Goal: Transaction & Acquisition: Purchase product/service

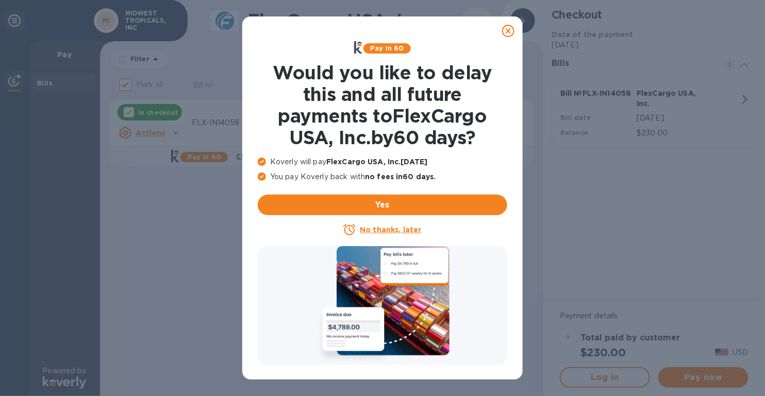
click at [510, 30] on icon at bounding box center [508, 31] width 12 height 12
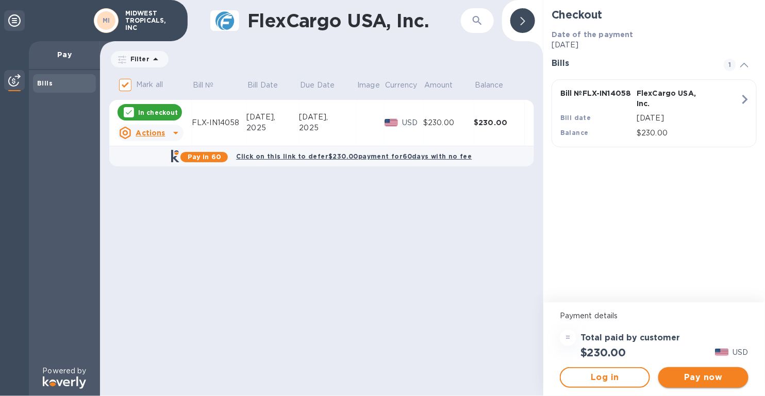
click at [705, 375] on span "Pay now" at bounding box center [704, 378] width 74 height 12
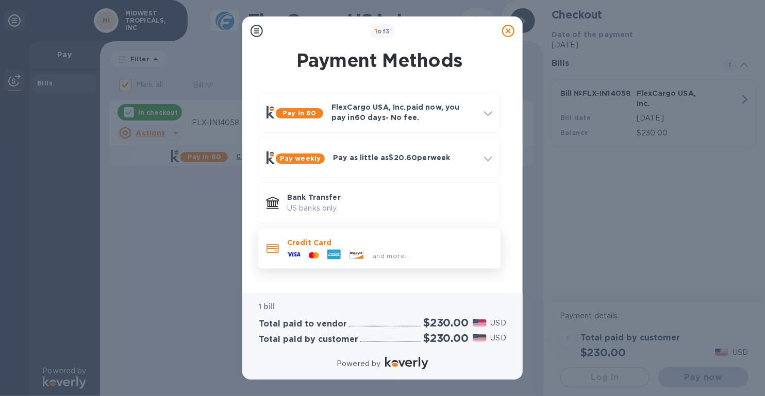
click at [388, 251] on div "and more..." at bounding box center [391, 256] width 46 height 11
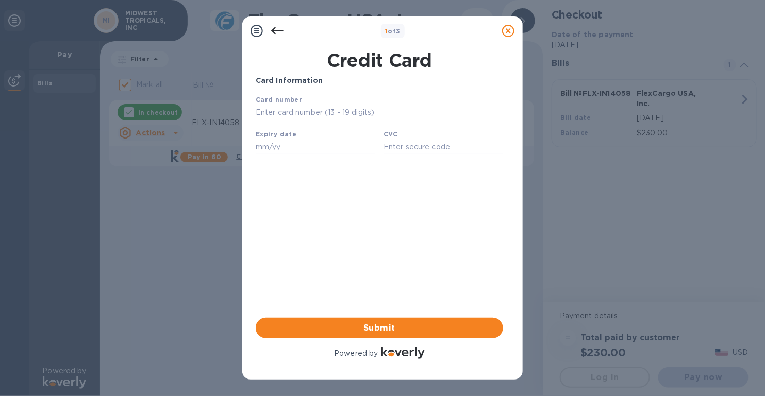
click at [503, 112] on div at bounding box center [503, 112] width 0 height 0
type input "[CREDIT_CARD_NUMBER]"
type input "09/28"
type input "442"
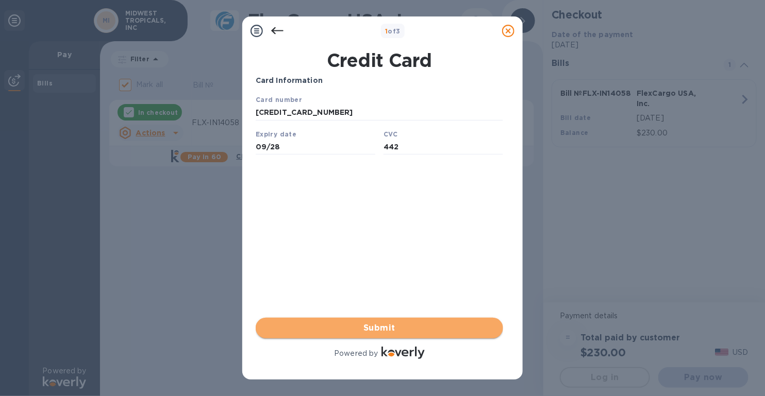
click at [382, 329] on span "Submit" at bounding box center [379, 328] width 231 height 12
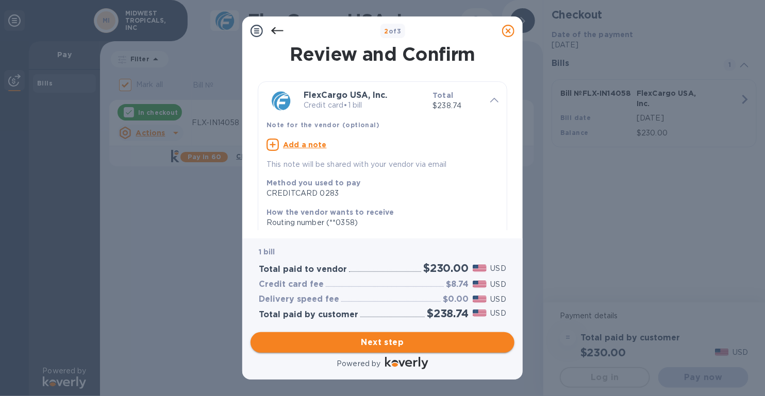
click at [387, 342] on span "Next step" at bounding box center [382, 343] width 247 height 12
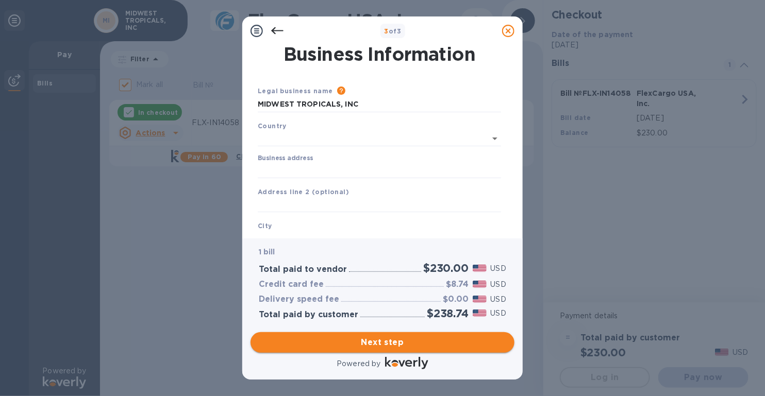
type input "[GEOGRAPHIC_DATA]"
click at [388, 345] on span "Next step" at bounding box center [382, 343] width 247 height 12
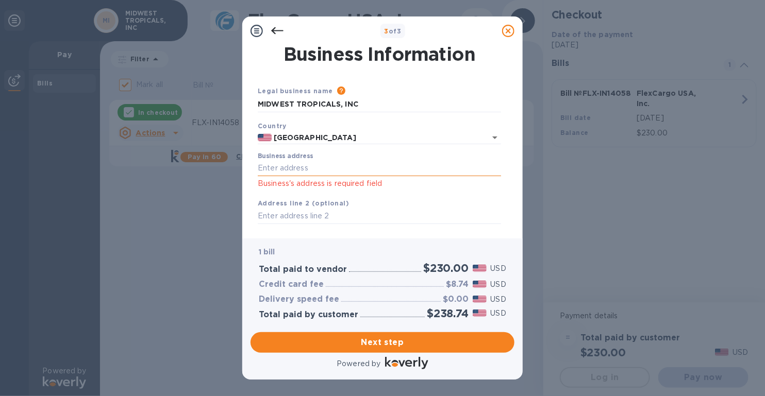
click at [301, 171] on input "Business address" at bounding box center [379, 168] width 243 height 15
type input "Ste G11"
type input "ELMHURST"
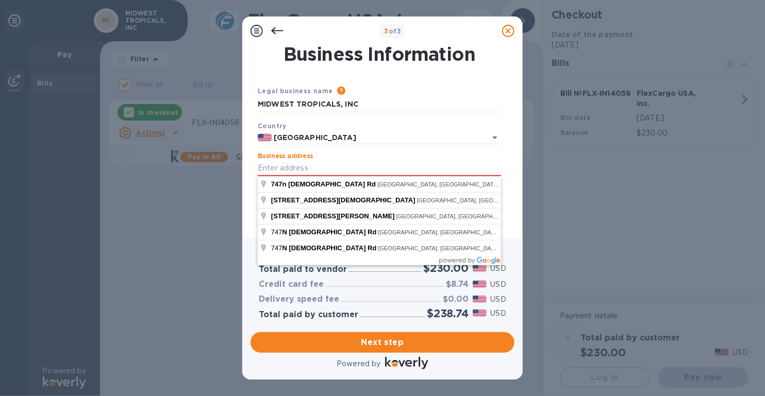
type input "[STREET_ADDRESS]"
type input "Elmhurst"
type input "IL"
type input "60126"
click at [360, 168] on input "[STREET_ADDRESS]" at bounding box center [379, 168] width 243 height 15
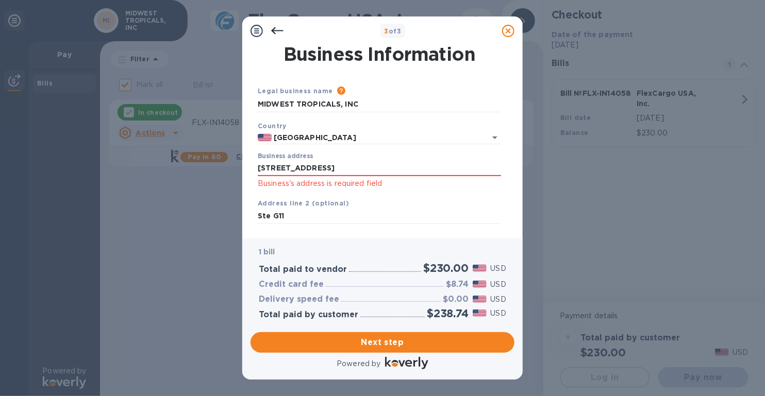
click at [515, 184] on div "Business Information Legal business name Please provide the legal name that app…" at bounding box center [382, 141] width 280 height 193
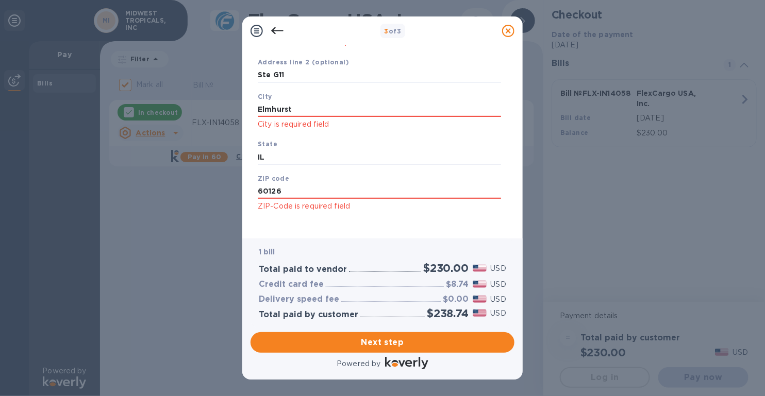
scroll to position [148, 0]
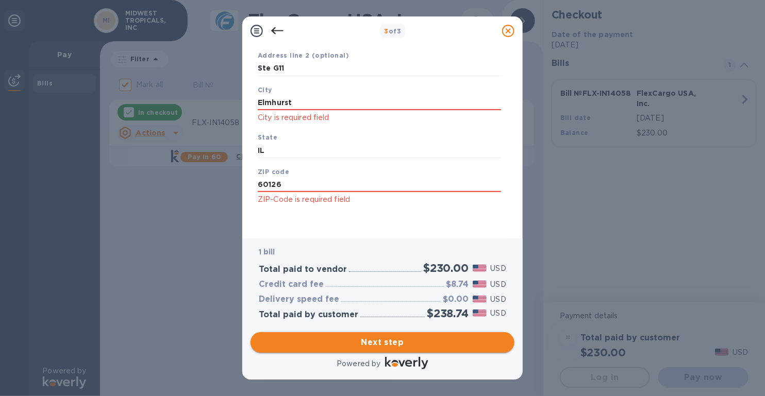
click at [367, 345] on span "Next step" at bounding box center [382, 343] width 247 height 12
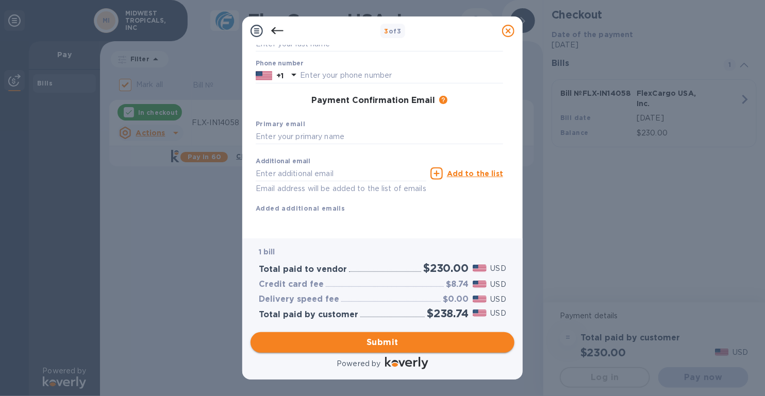
scroll to position [107, 0]
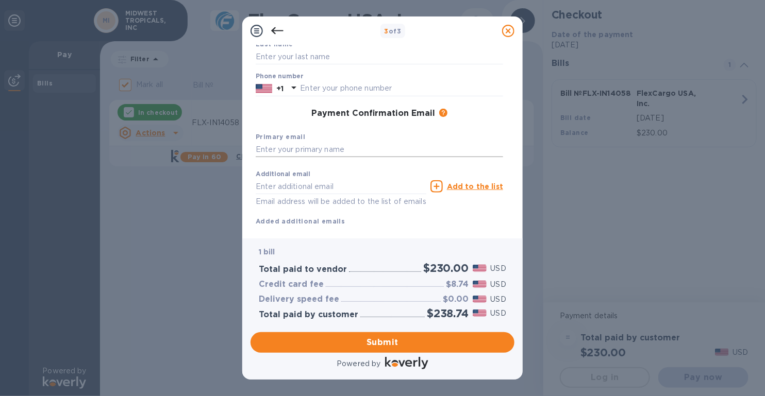
click at [324, 151] on input "text" at bounding box center [379, 149] width 247 height 15
type input "[PERSON_NAME]"
type input "6304510101"
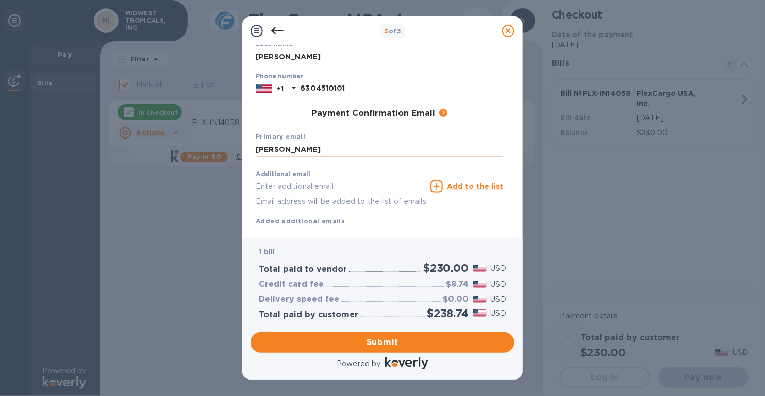
type input "[EMAIL_ADDRESS][DOMAIN_NAME]"
drag, startPoint x: 295, startPoint y: 151, endPoint x: 231, endPoint y: 149, distance: 63.4
click at [231, 149] on div "3 of 3 Payment Contact Information First name [PERSON_NAME] name [PERSON_NAME] …" at bounding box center [382, 198] width 765 height 396
type input "[EMAIL_ADDRESS][DOMAIN_NAME]"
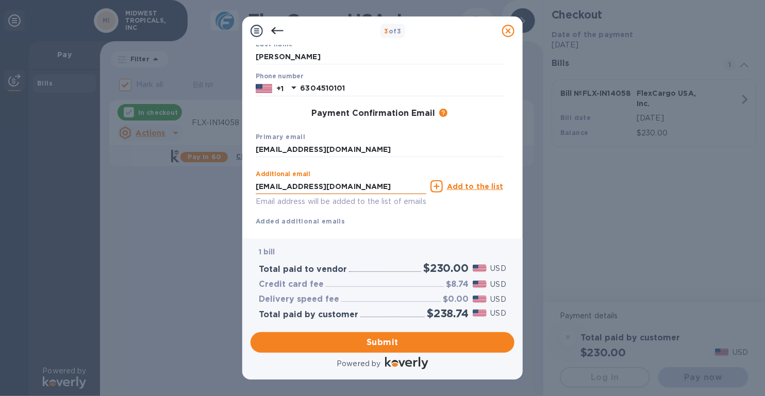
drag, startPoint x: 343, startPoint y: 186, endPoint x: 257, endPoint y: 187, distance: 86.1
click at [257, 187] on input "[EMAIL_ADDRESS][DOMAIN_NAME]" at bounding box center [341, 186] width 171 height 15
type input "i"
click at [487, 219] on div "Additional email i Email address will be added to the list of emails Add to the…" at bounding box center [379, 195] width 247 height 61
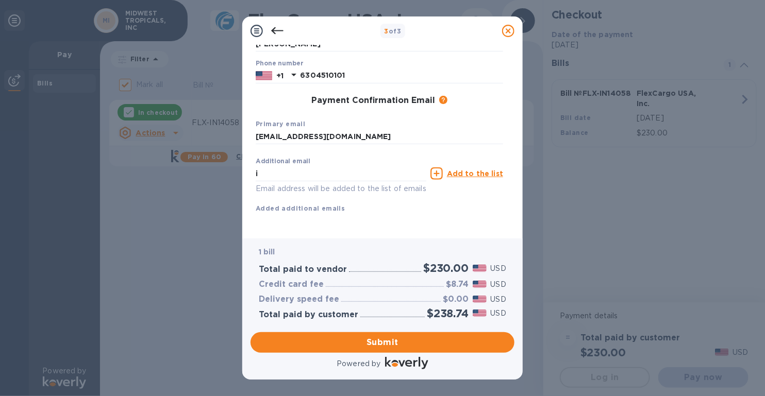
scroll to position [89, 0]
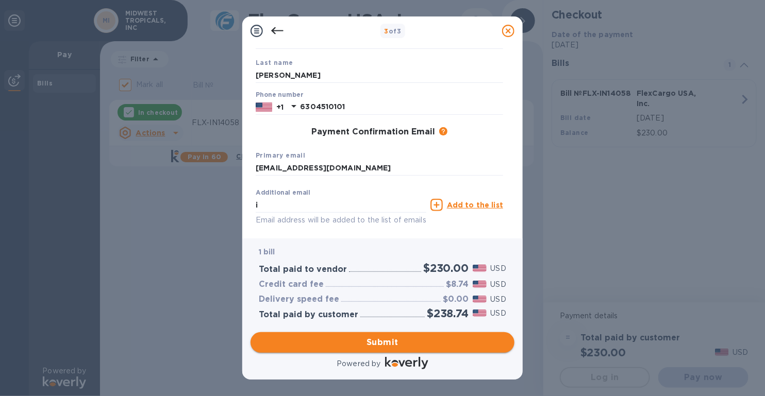
click at [388, 344] on span "Submit" at bounding box center [382, 343] width 247 height 12
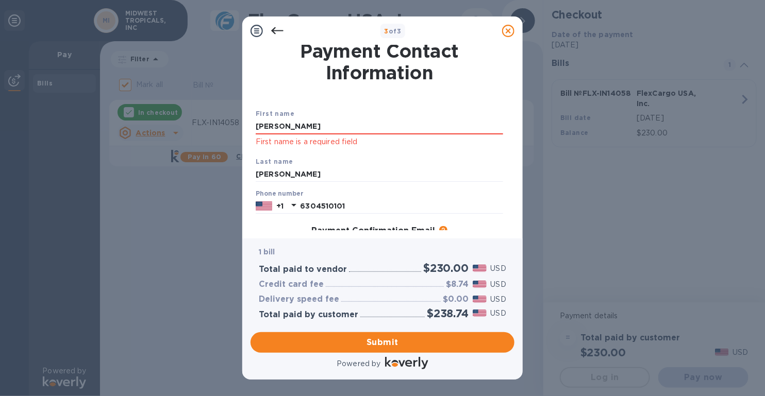
scroll to position [3, 0]
click at [352, 127] on input "[PERSON_NAME]" at bounding box center [379, 126] width 247 height 15
click at [473, 81] on h1 "Payment Contact Information" at bounding box center [379, 61] width 247 height 43
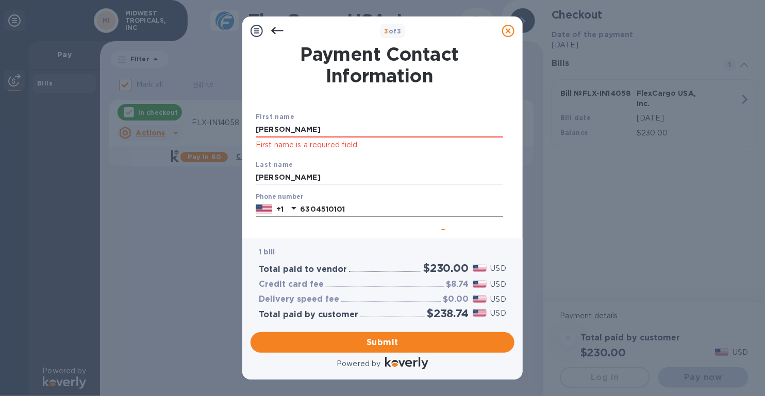
scroll to position [43, 0]
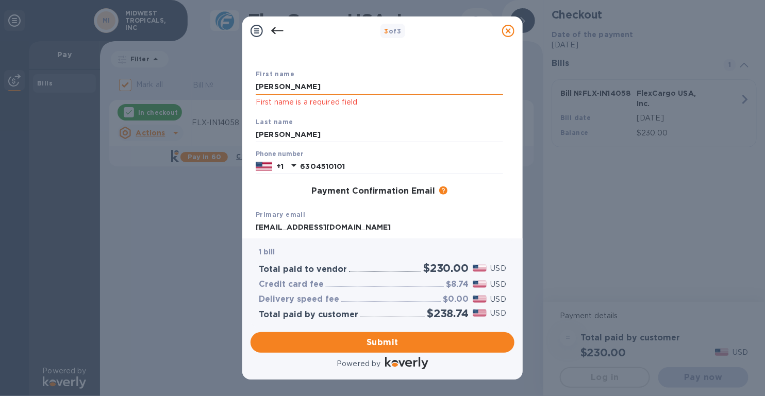
click at [289, 83] on input "[PERSON_NAME]" at bounding box center [379, 86] width 247 height 15
click at [517, 184] on div "Payment Contact Information First name [PERSON_NAME] First name is a required f…" at bounding box center [382, 141] width 280 height 193
click at [391, 162] on input "6304510101" at bounding box center [401, 166] width 203 height 15
click at [299, 86] on input "[PERSON_NAME]" at bounding box center [379, 86] width 247 height 15
type input "R"
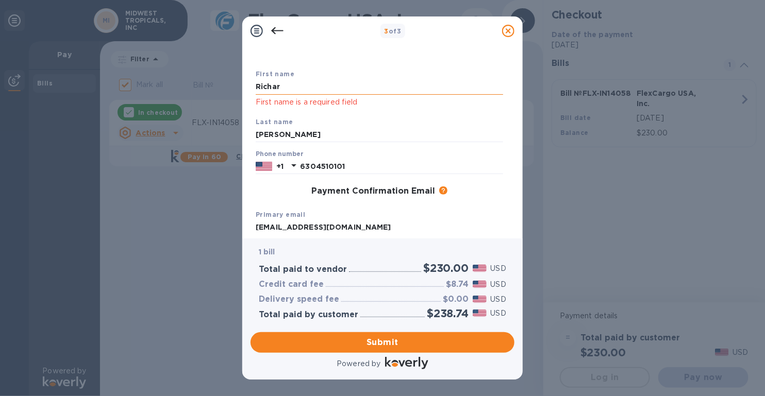
type input "[PERSON_NAME]"
click at [309, 37] on div "3 of 3" at bounding box center [393, 31] width 210 height 15
click at [387, 339] on span "Submit" at bounding box center [382, 343] width 247 height 12
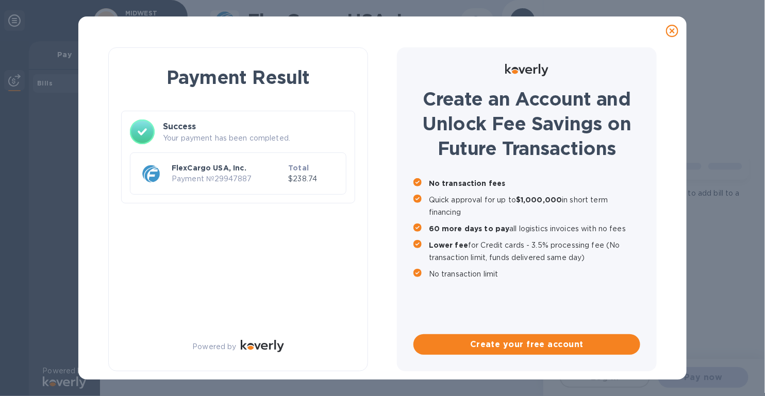
checkbox input "false"
